Goal: Task Accomplishment & Management: Use online tool/utility

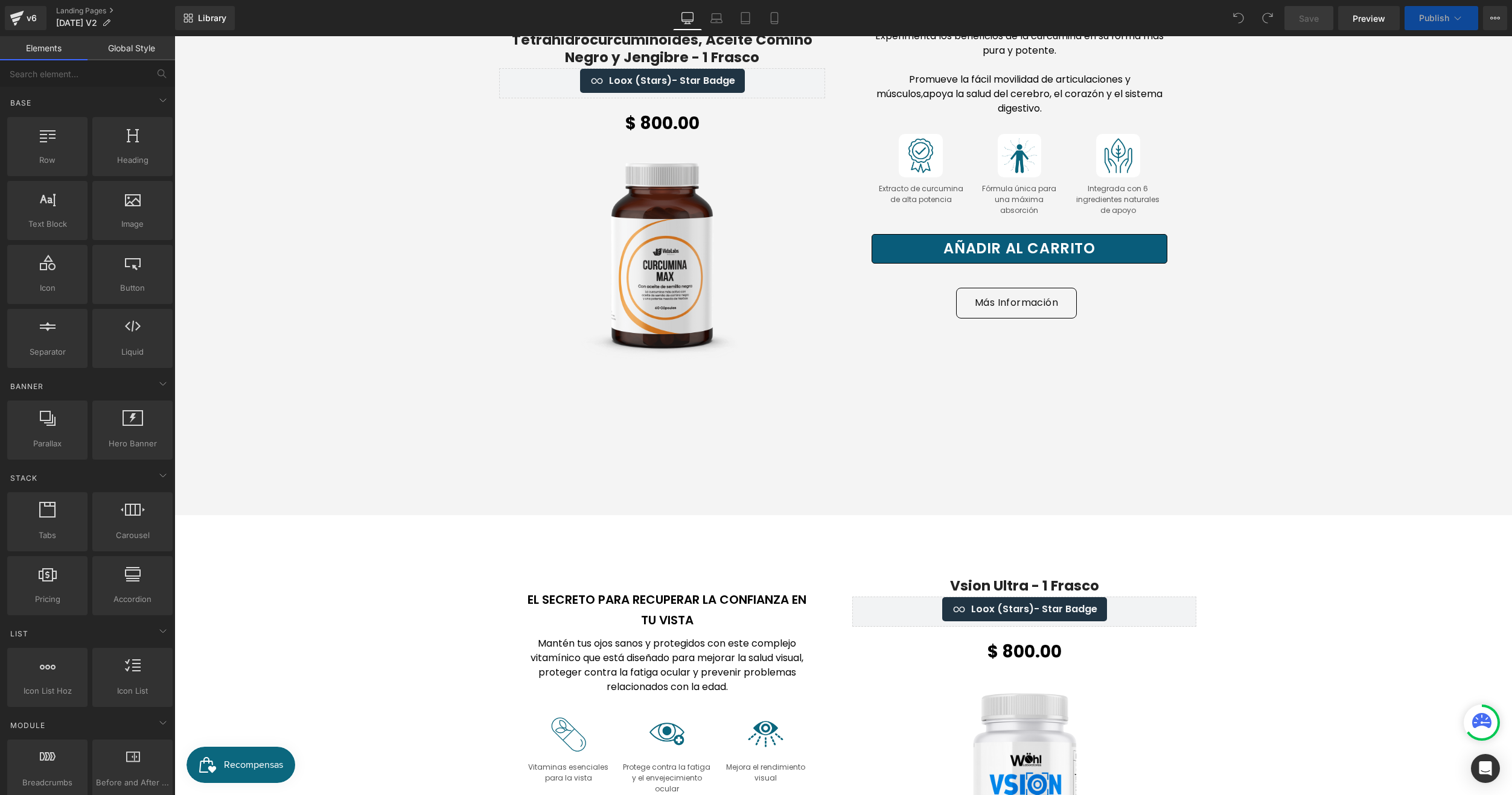
scroll to position [2173, 0]
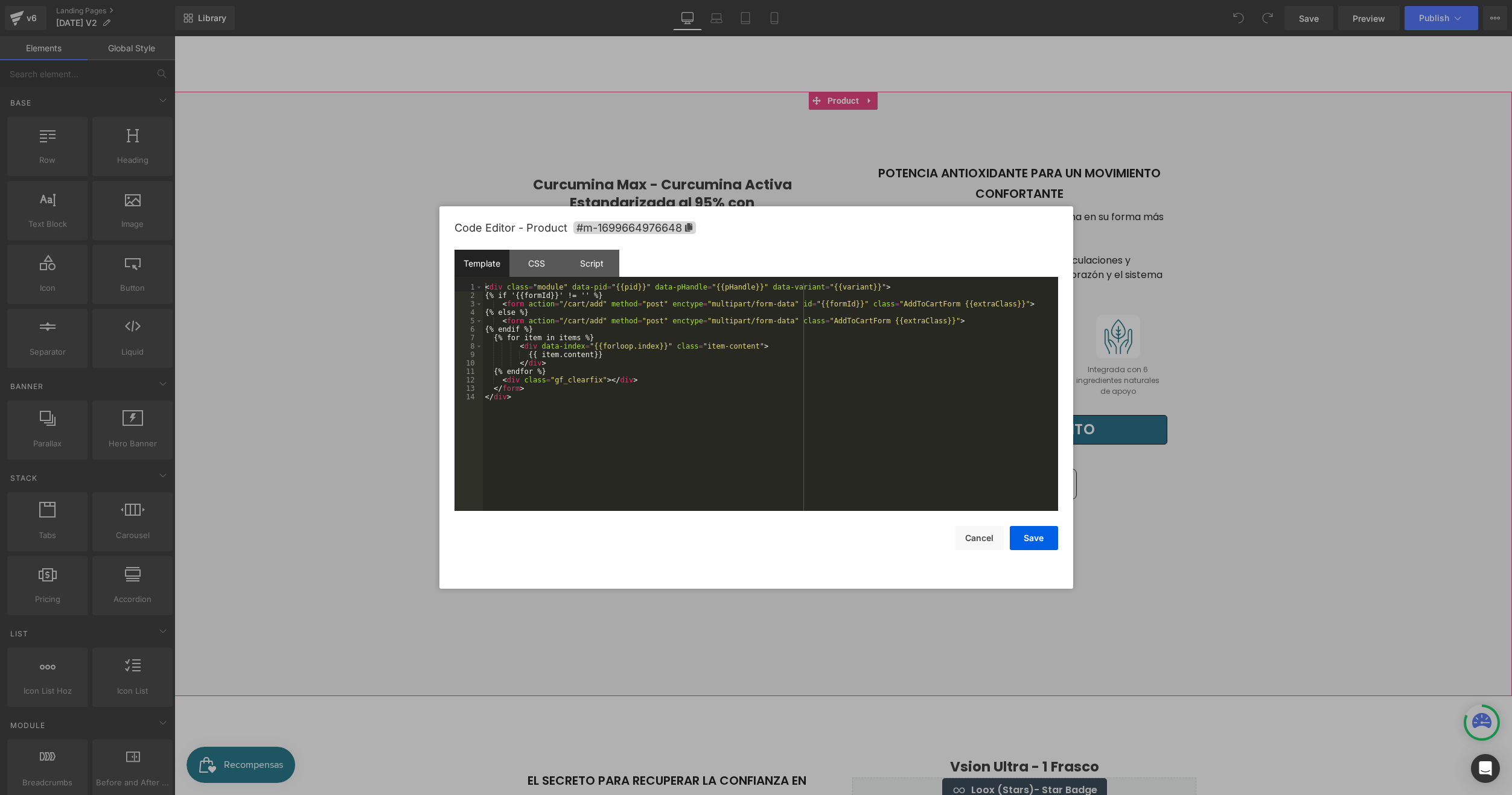
click at [805, 149] on body "You are previewing how the will restyle your page. You can not edit Elements in…" at bounding box center [756, 398] width 1512 height 795
click at [682, 230] on span "#m-1699664976648" at bounding box center [635, 227] width 122 height 13
click at [899, 128] on div at bounding box center [756, 398] width 1512 height 795
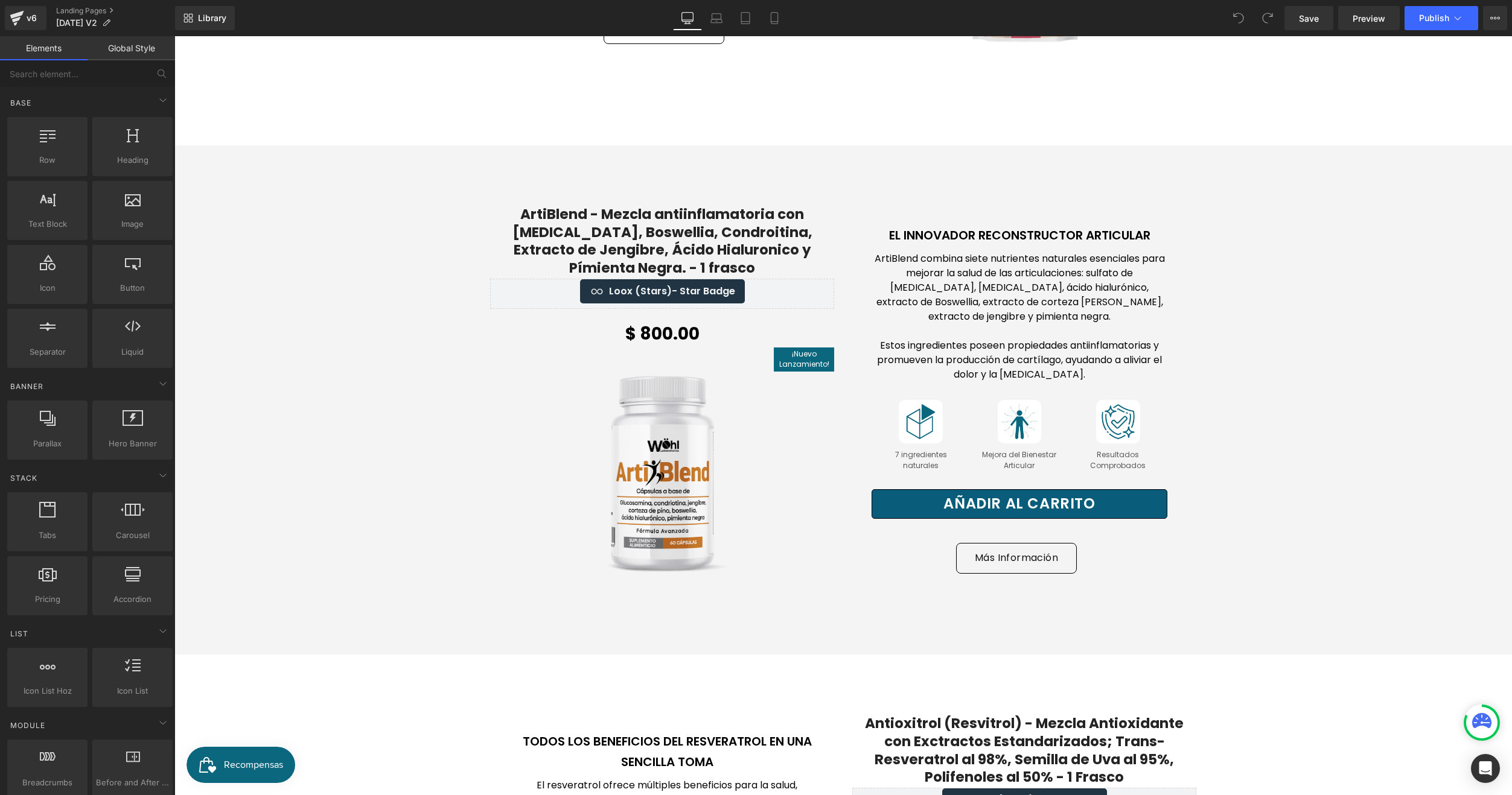
scroll to position [4165, 0]
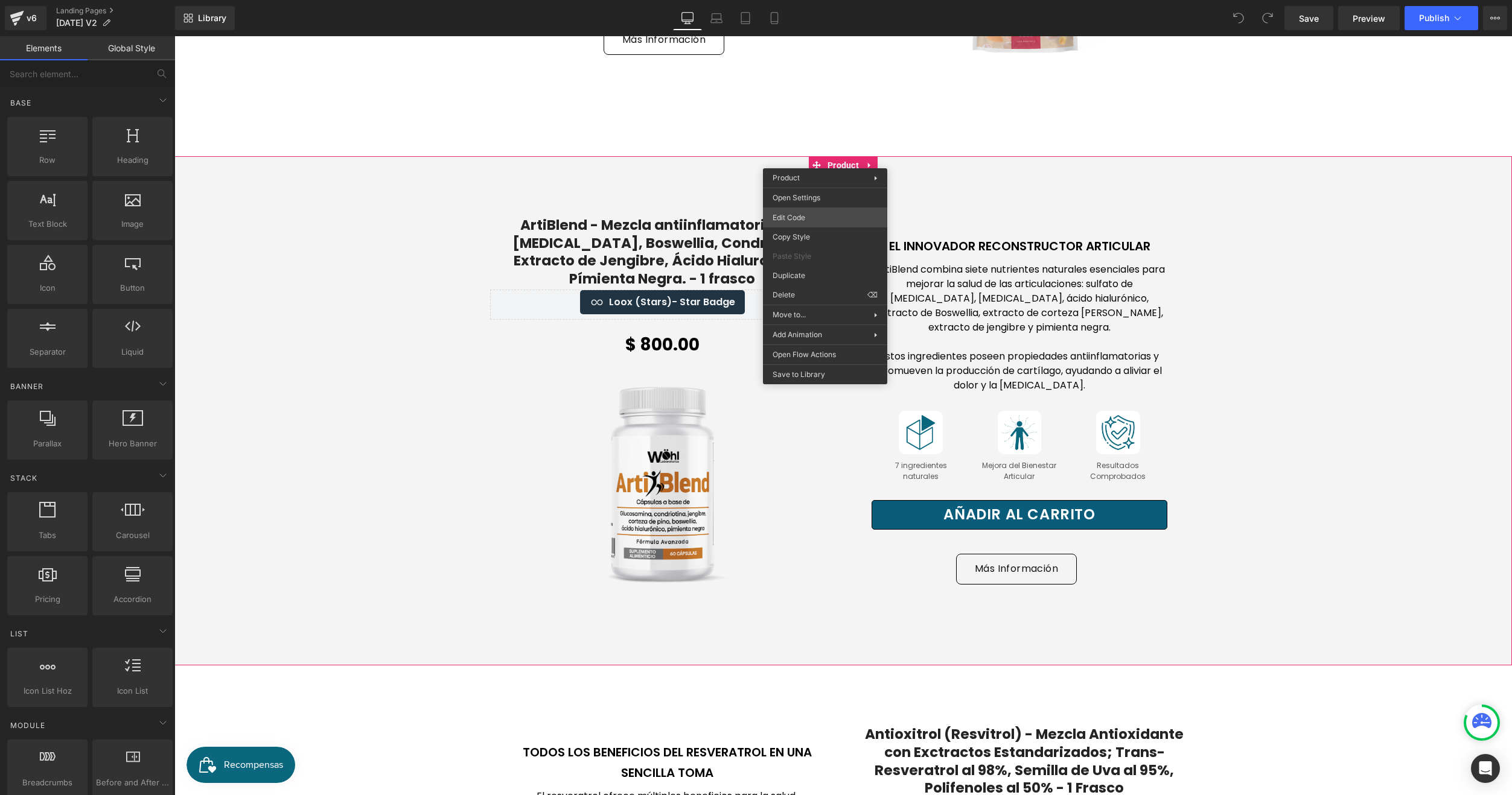
click at [795, 0] on div "You are previewing how the will restyle your page. You can not edit Elements in…" at bounding box center [756, 0] width 1512 height 0
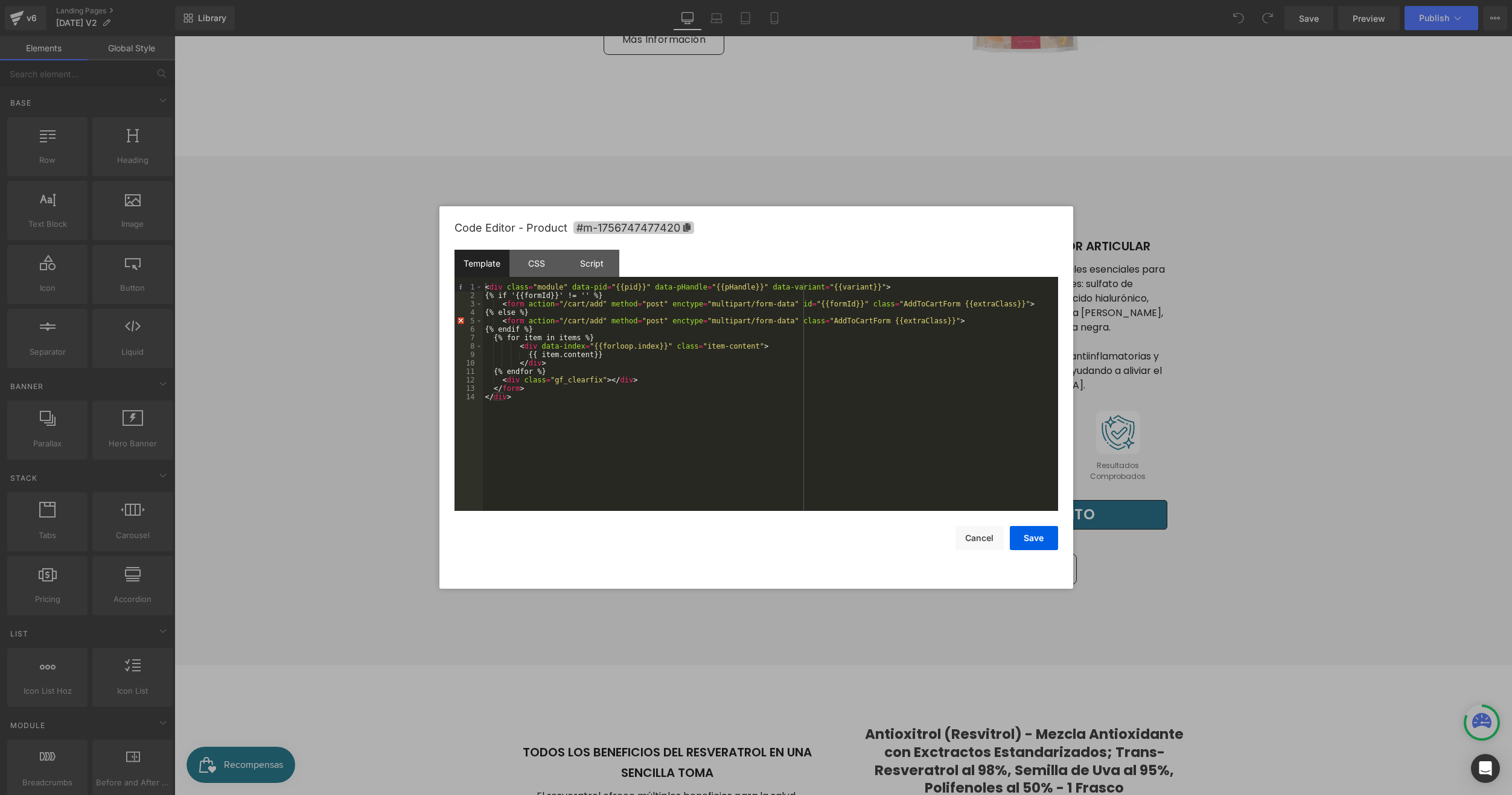
click at [690, 226] on span "#m-1756747477420" at bounding box center [634, 227] width 120 height 13
